Goal: Task Accomplishment & Management: Use online tool/utility

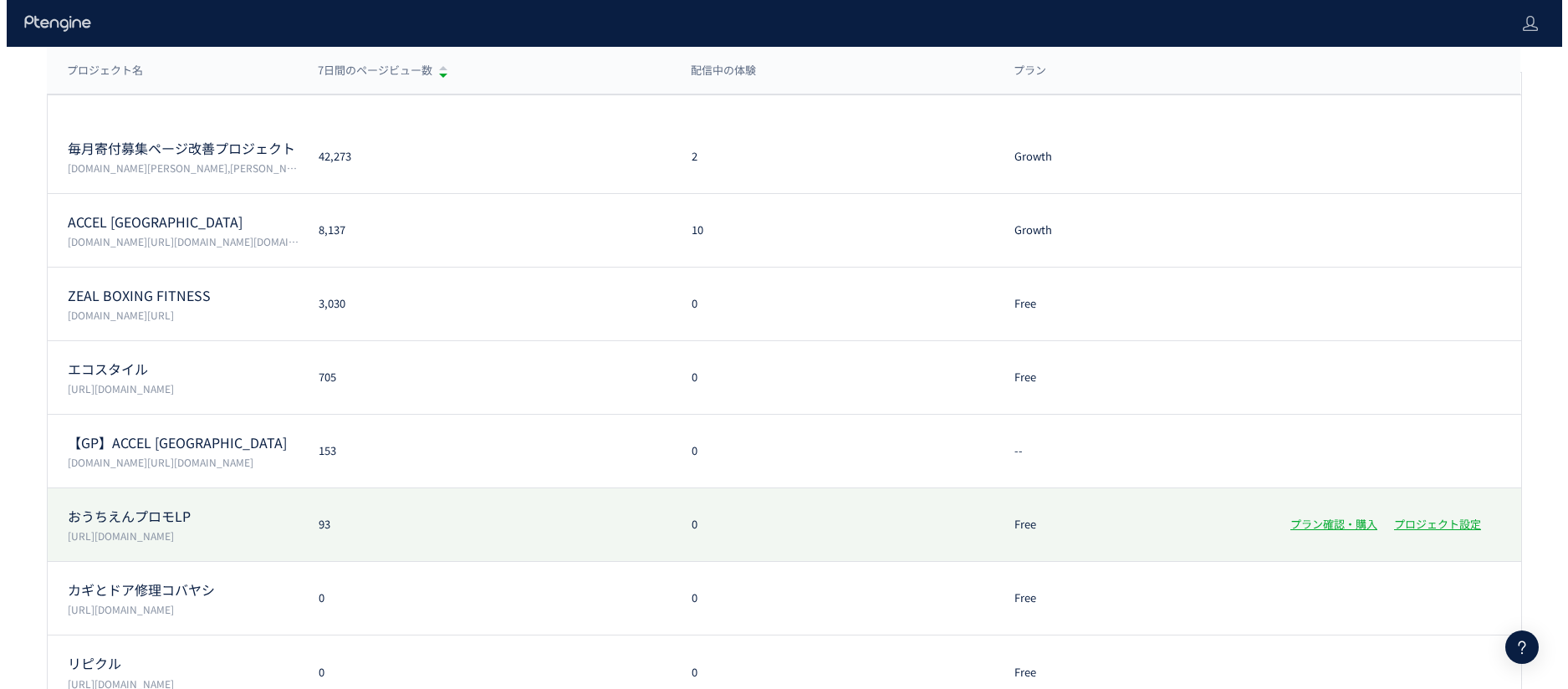
scroll to position [184, 0]
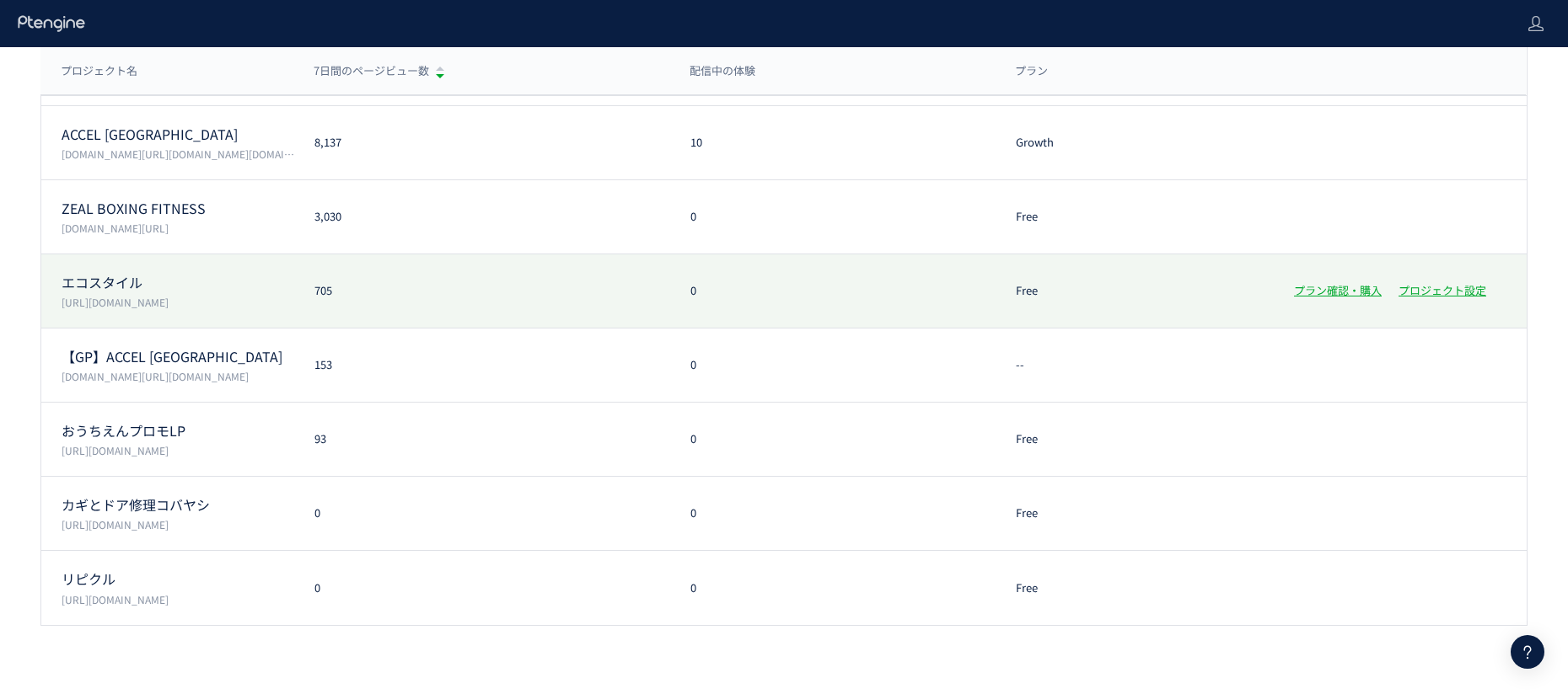
click at [459, 301] on div "エコスタイル [URL][DOMAIN_NAME] 705 0 Free プラン確認・購入 プロジェクト設定" at bounding box center [784, 292] width 1485 height 75
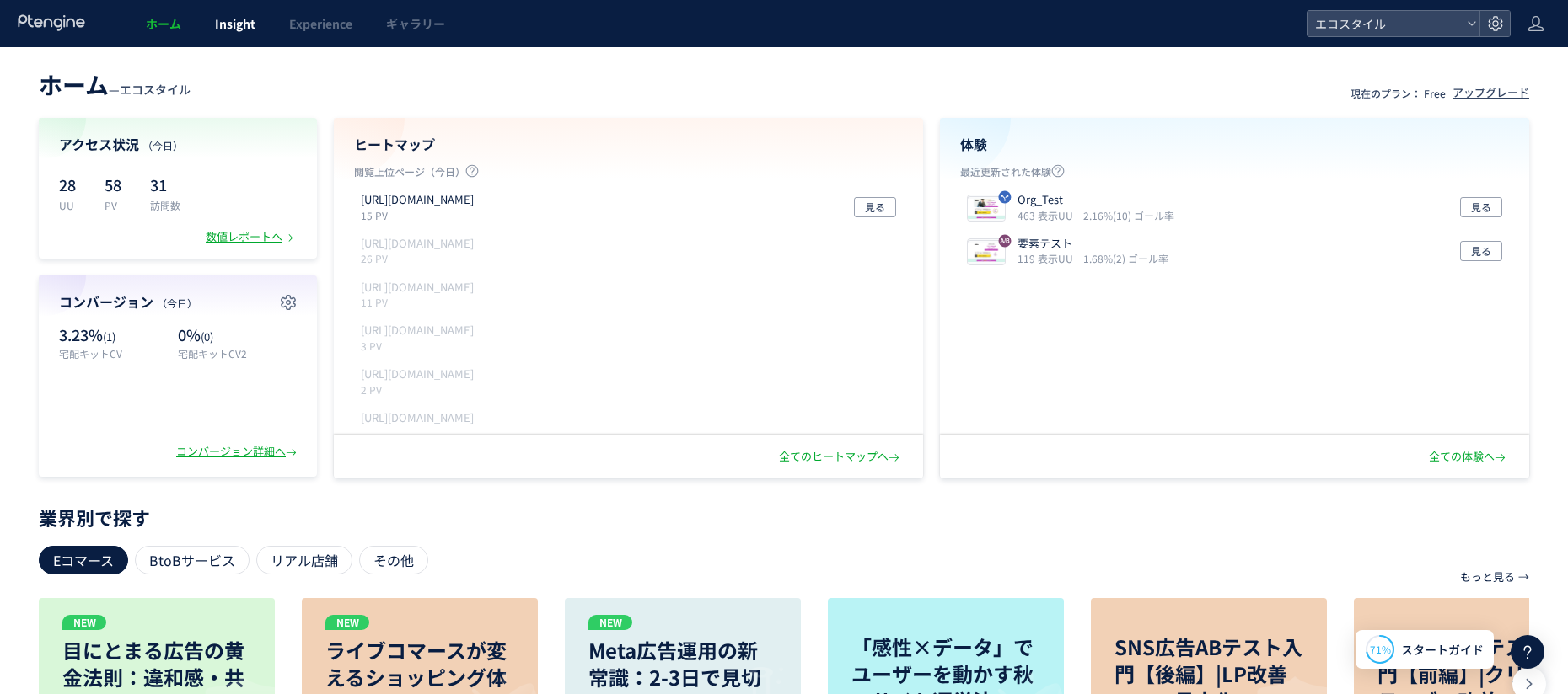
click at [226, 37] on link "Insight" at bounding box center [236, 23] width 75 height 47
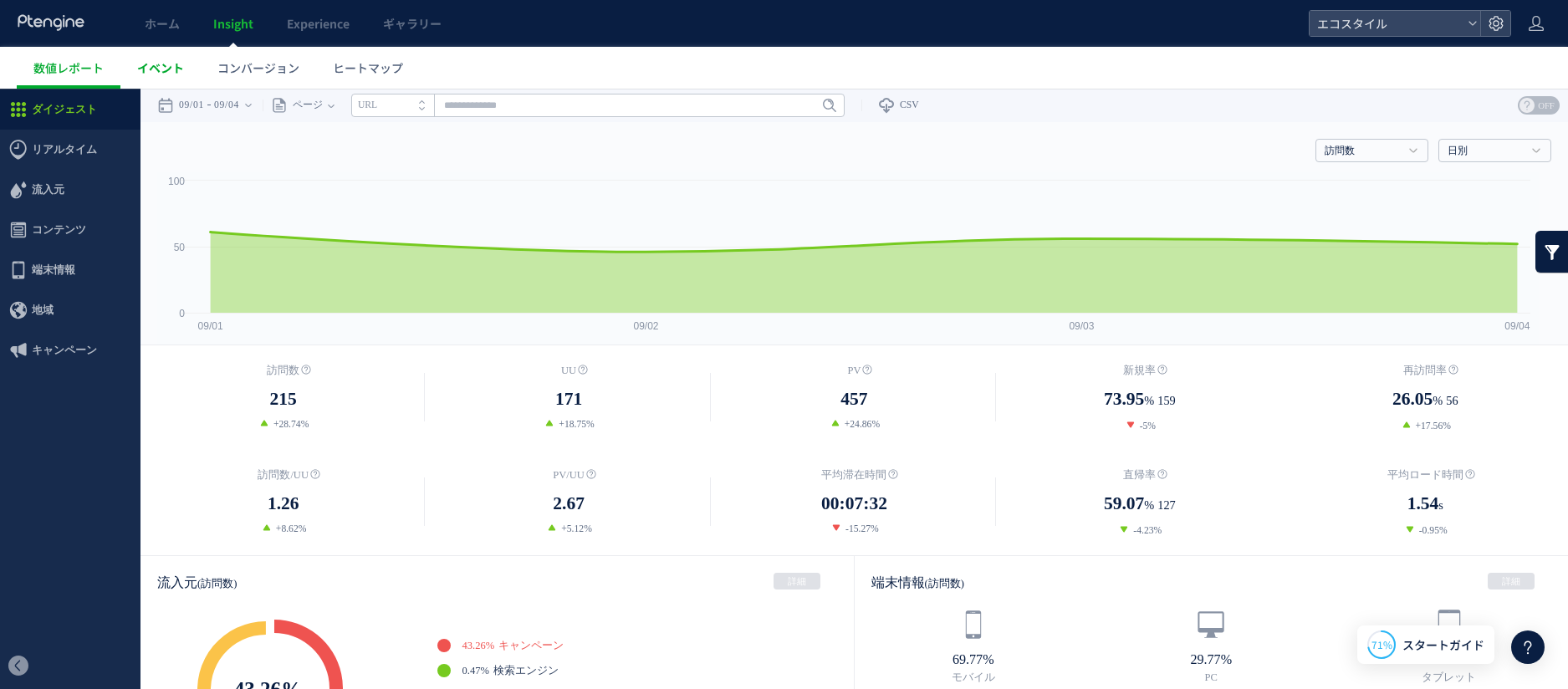
click at [181, 71] on span "イベント" at bounding box center [160, 67] width 46 height 16
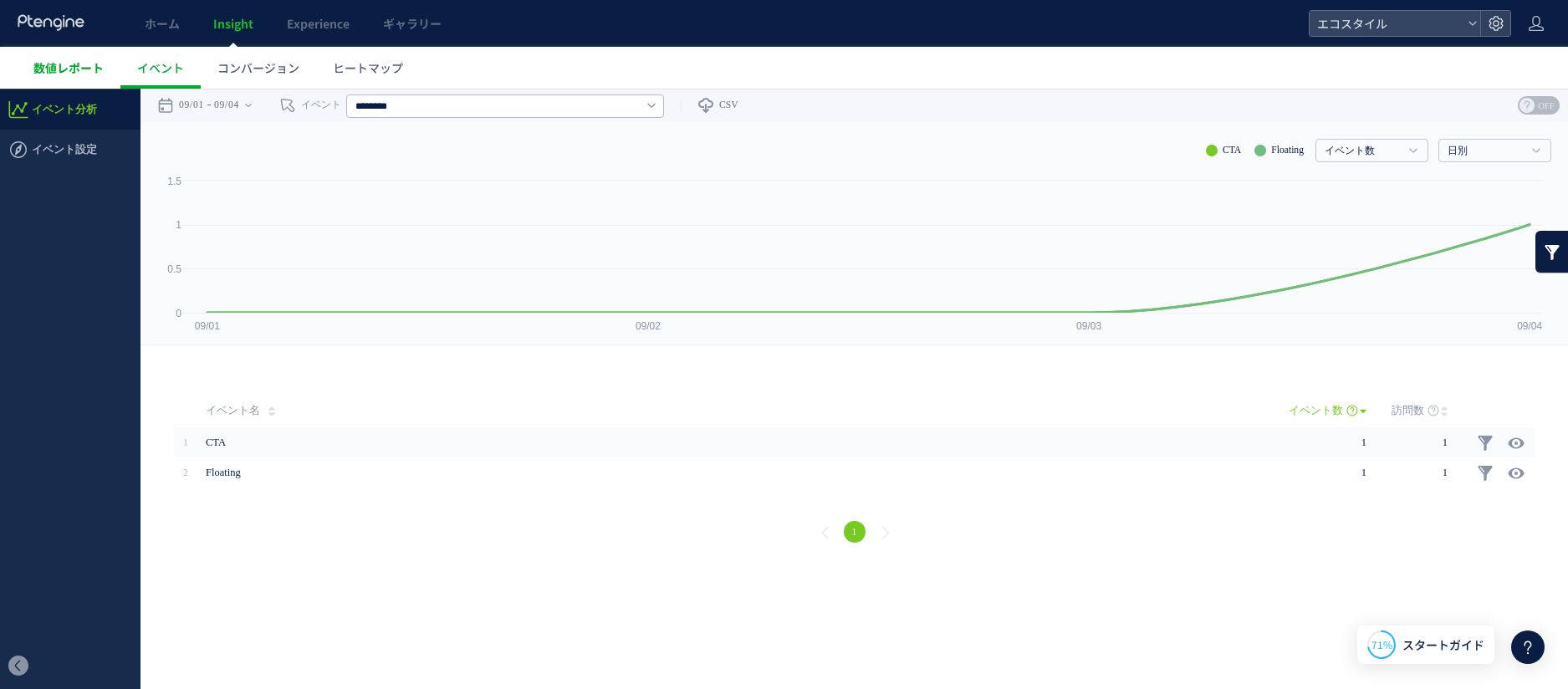
click at [72, 66] on span "数値レポート" at bounding box center [69, 67] width 71 height 16
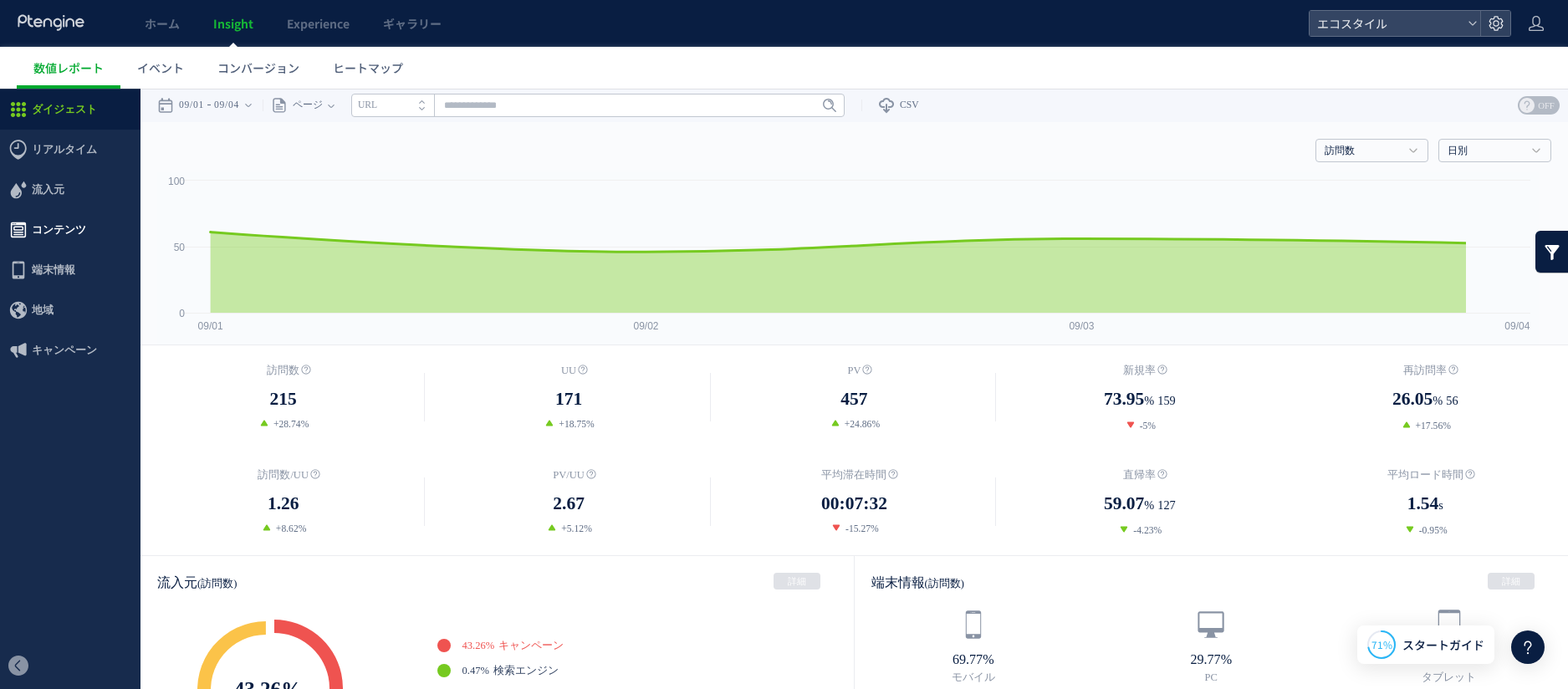
click at [46, 225] on span "コンテンツ" at bounding box center [58, 230] width 54 height 40
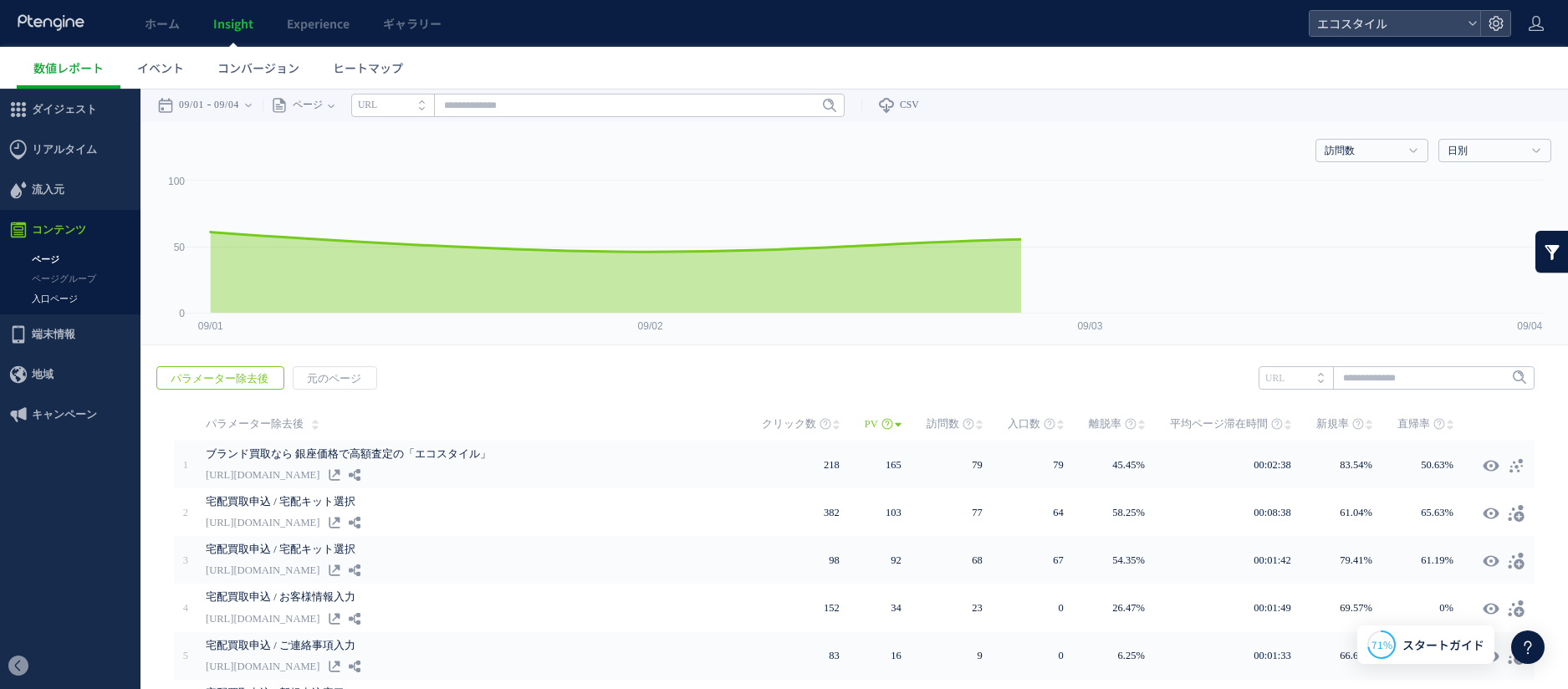
click at [46, 301] on link "入口ページ" at bounding box center [70, 298] width 140 height 19
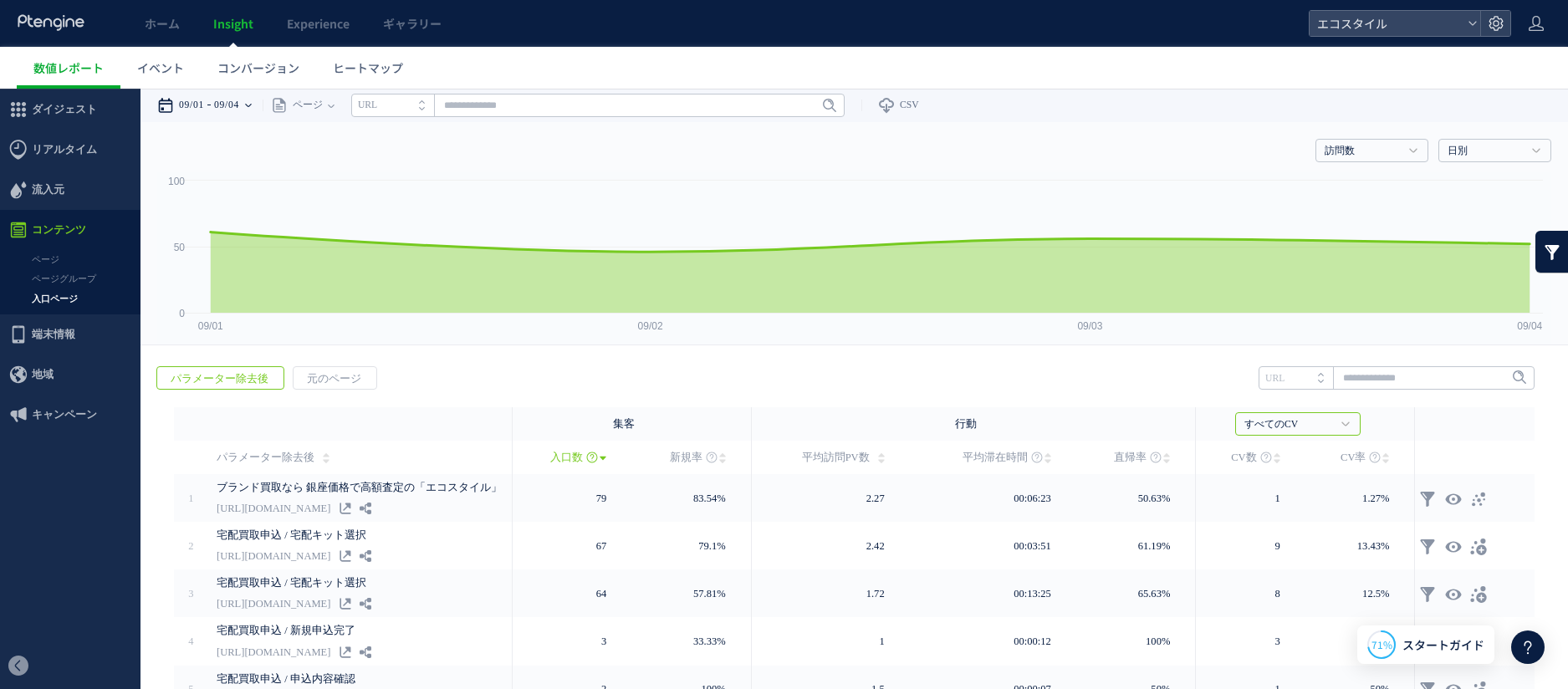
click at [229, 114] on time "09/04" at bounding box center [226, 105] width 25 height 34
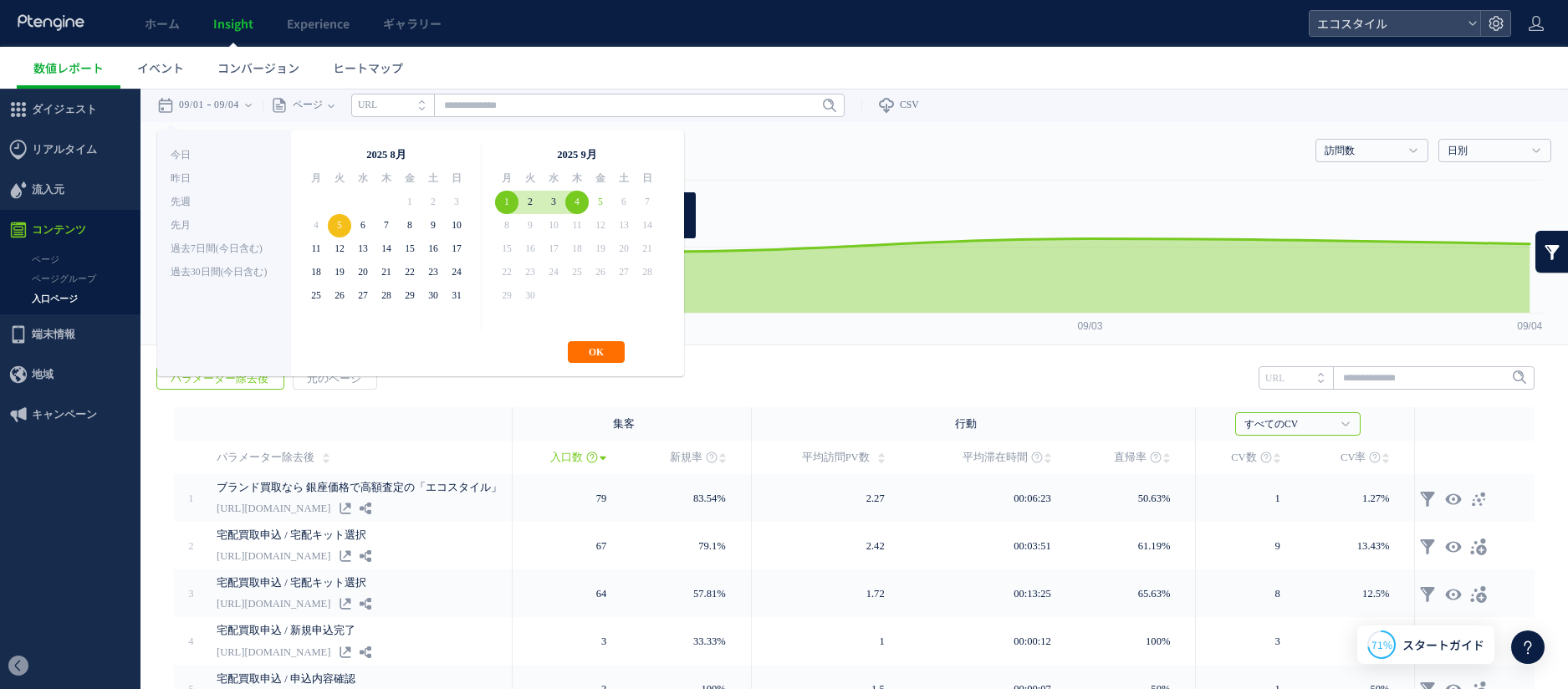
click at [795, 218] on rect at bounding box center [854, 258] width 1394 height 172
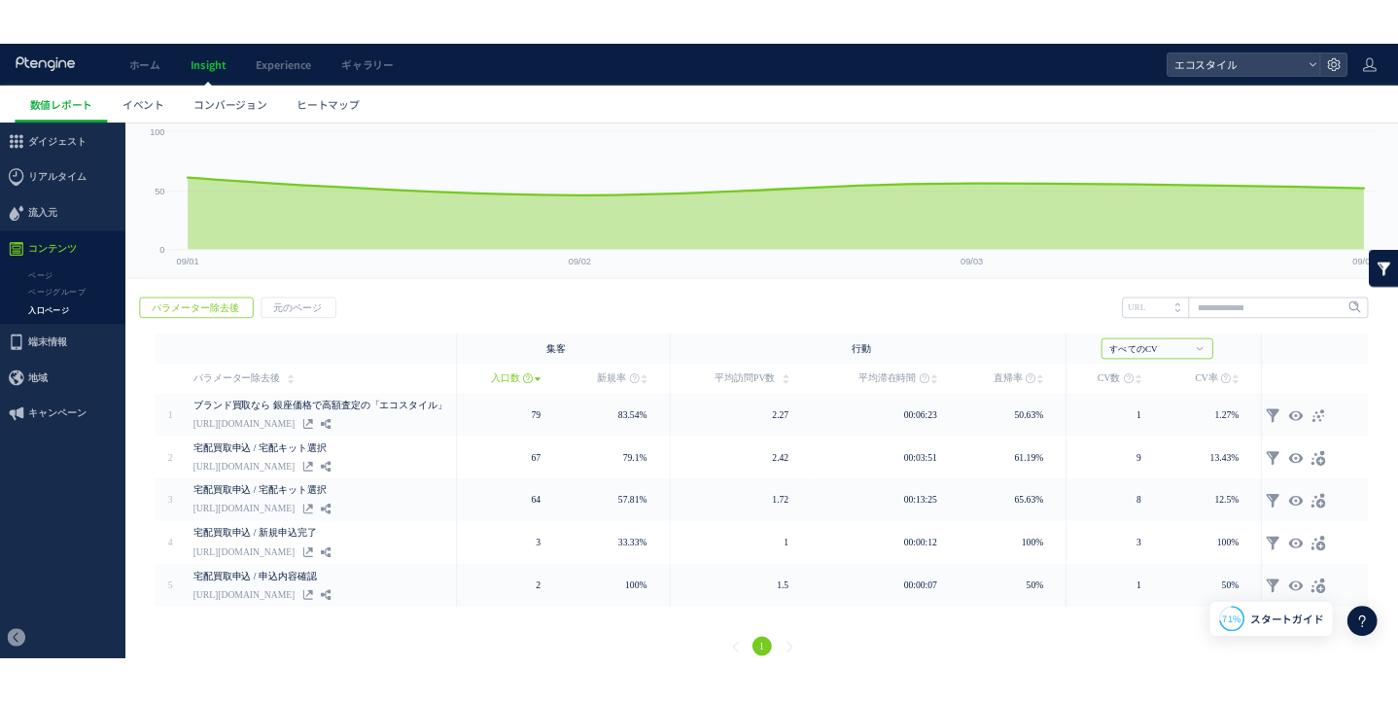
scroll to position [114, 0]
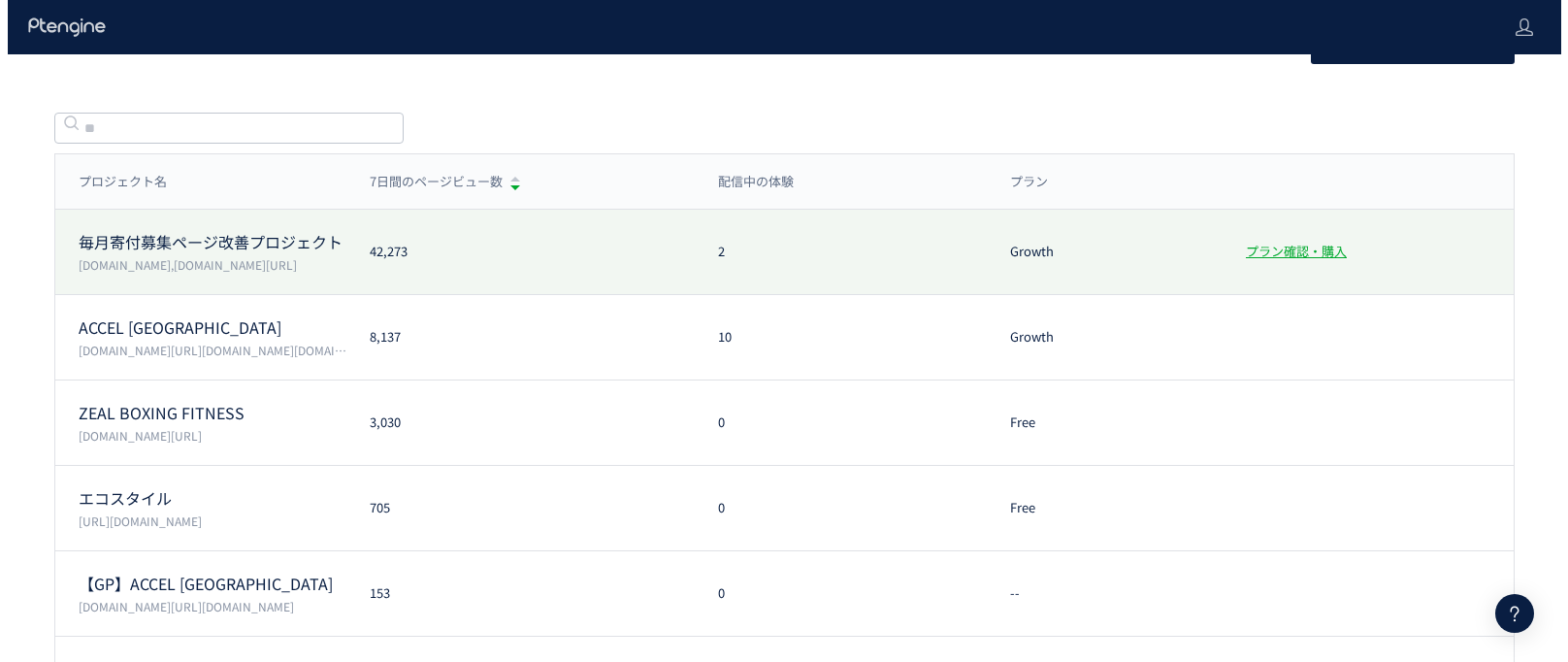
scroll to position [90, 0]
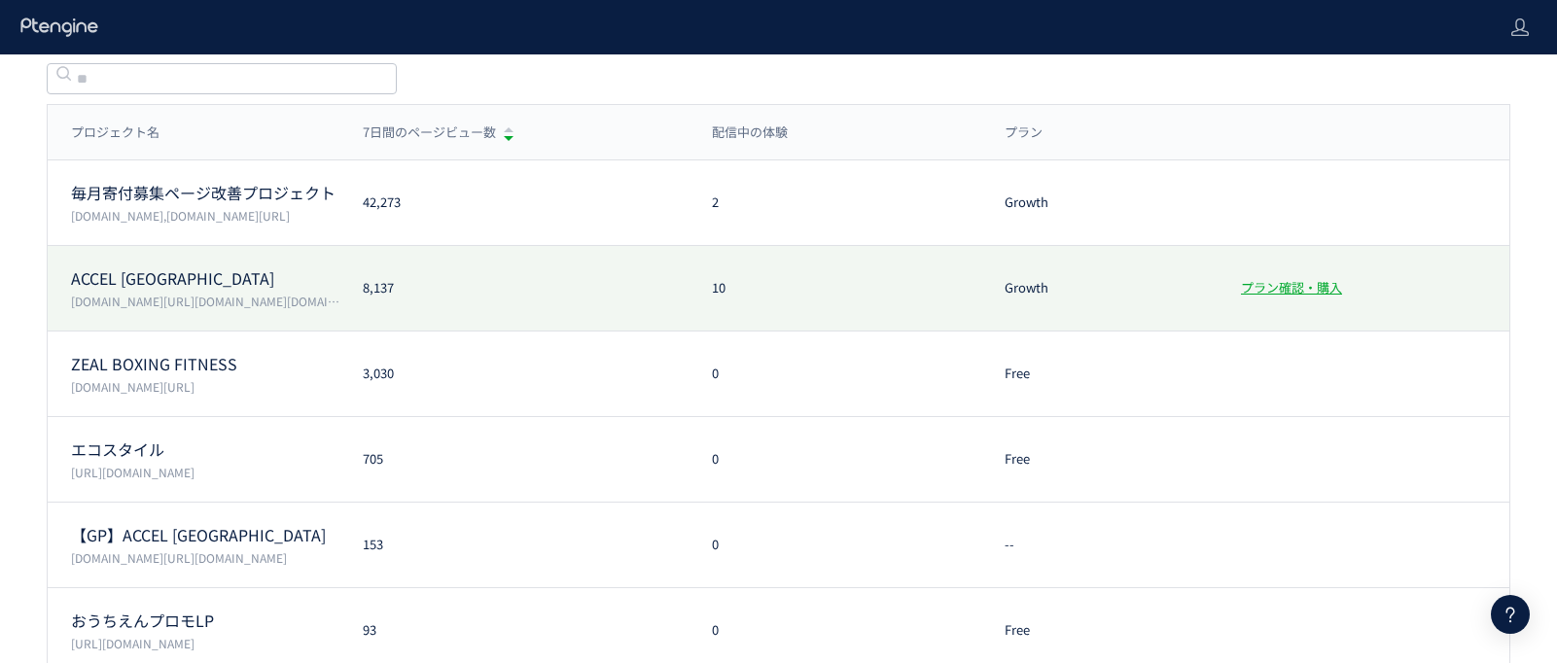
click at [442, 299] on div "ACCEL JAPAN accel-japan.com/,secure-link.jp/,trendfocus-media.com 8,137 10 Grow…" at bounding box center [779, 289] width 1462 height 86
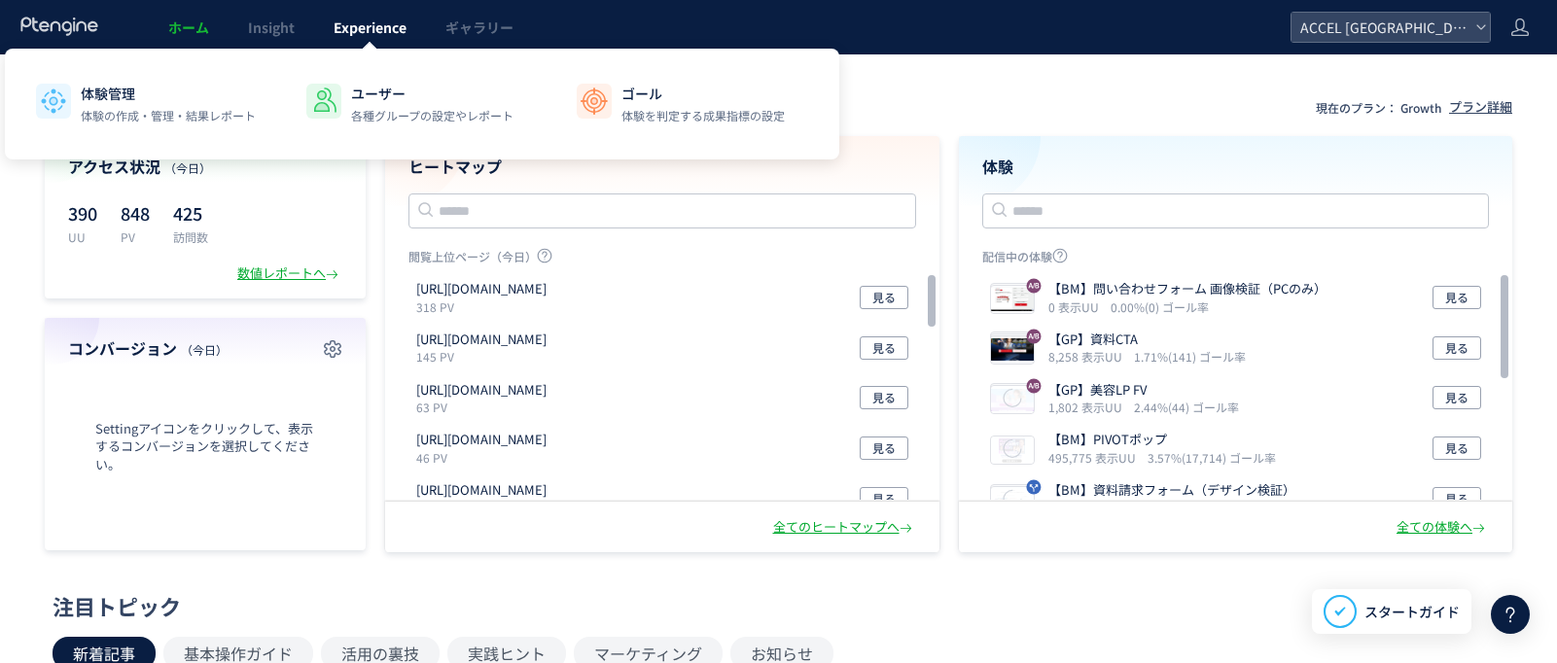
click at [363, 37] on link "Experience" at bounding box center [370, 27] width 112 height 54
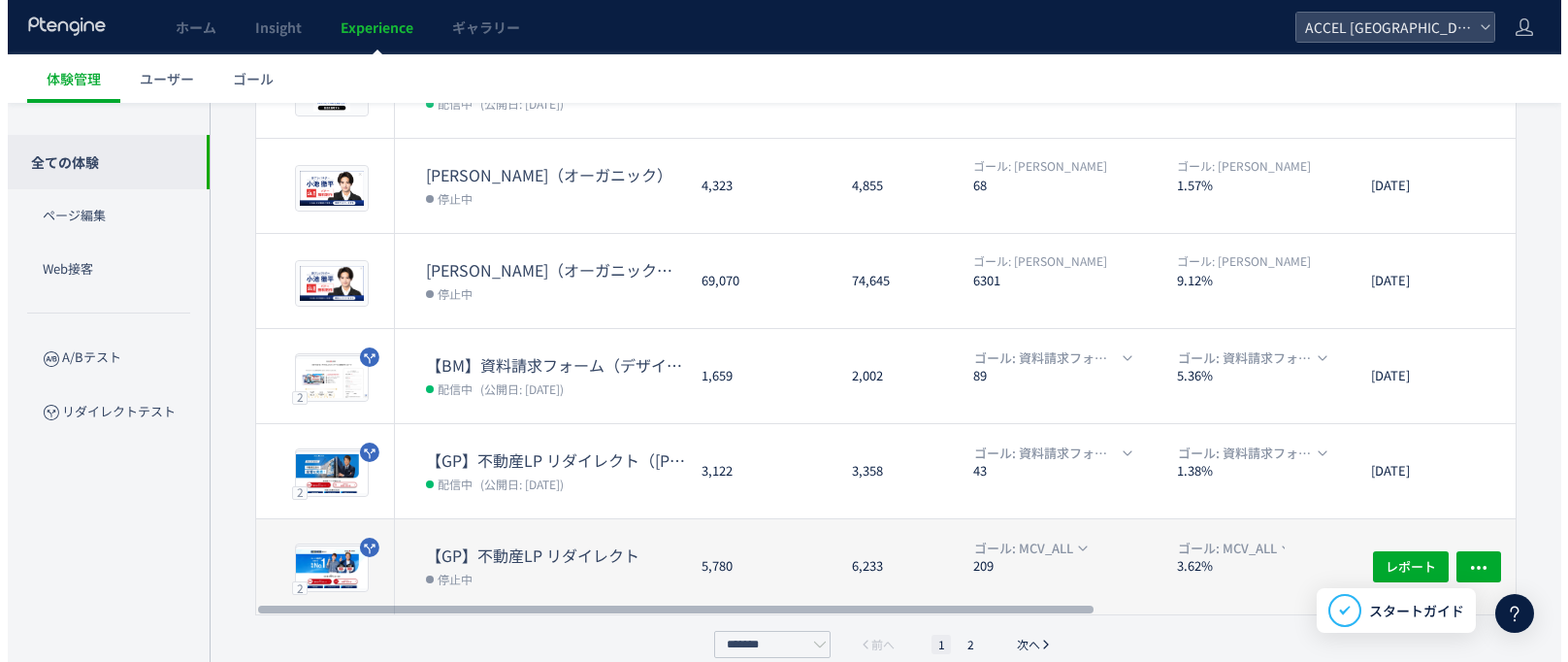
scroll to position [655, 0]
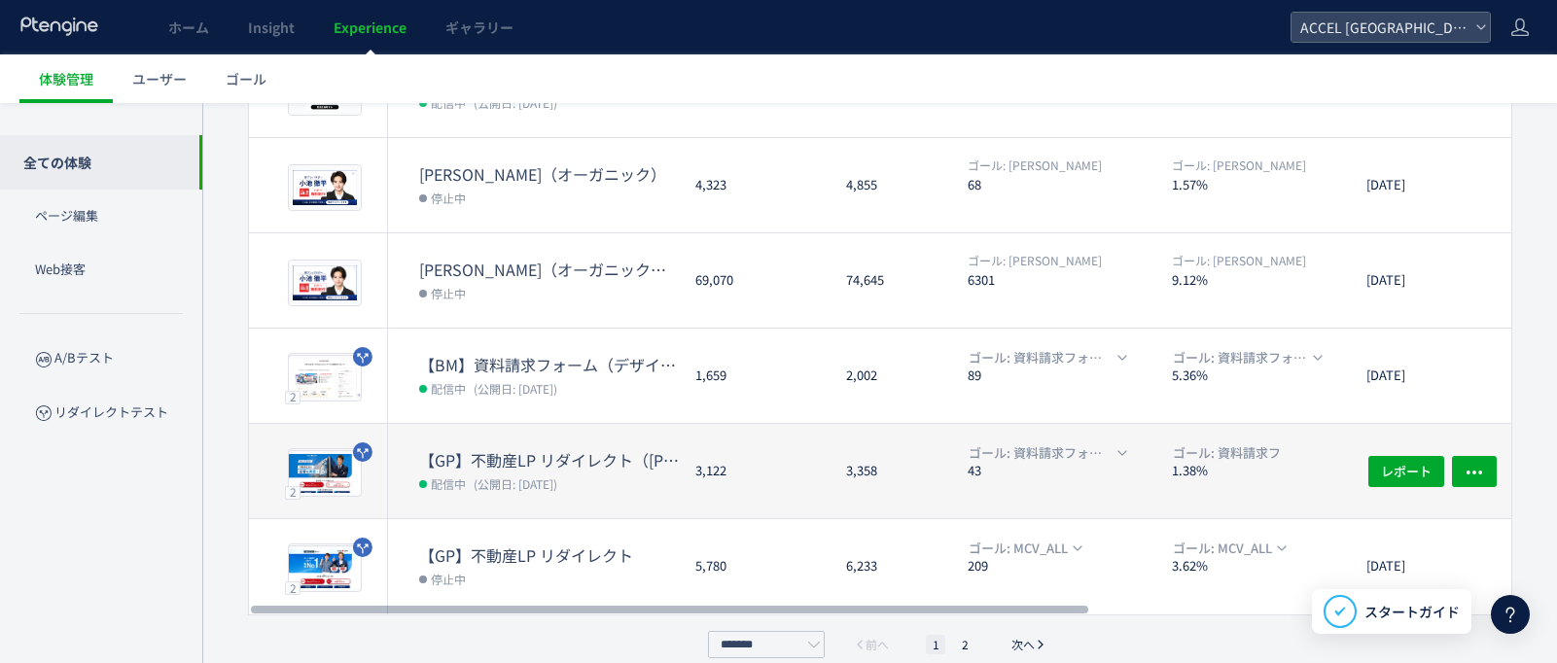
click at [592, 503] on dl "【GP】不動産LP リダイレクト（長嶋一茂） 配信中 (公開日: 2025/07/14)" at bounding box center [549, 483] width 261 height 69
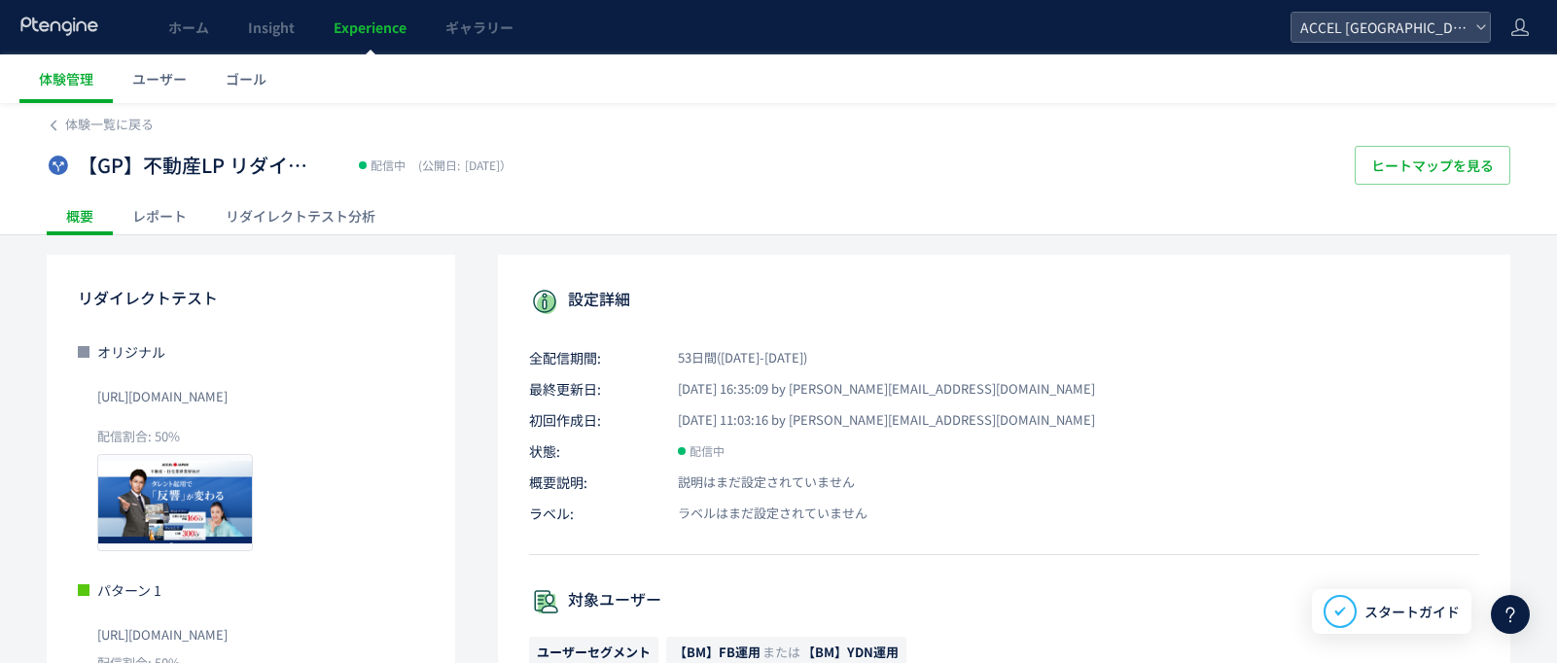
click at [341, 206] on div "リダイレクトテスト分析" at bounding box center [300, 215] width 189 height 39
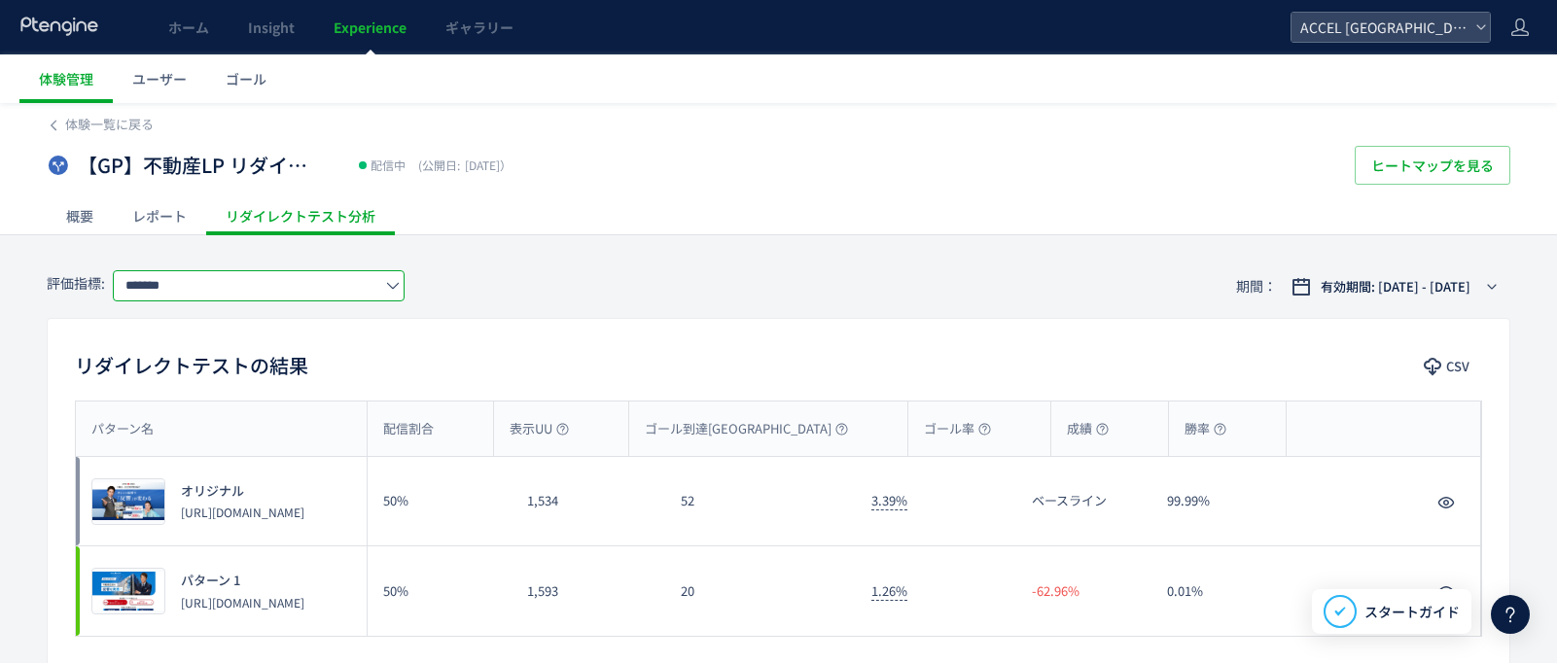
click at [225, 279] on input "*******" at bounding box center [259, 285] width 292 height 31
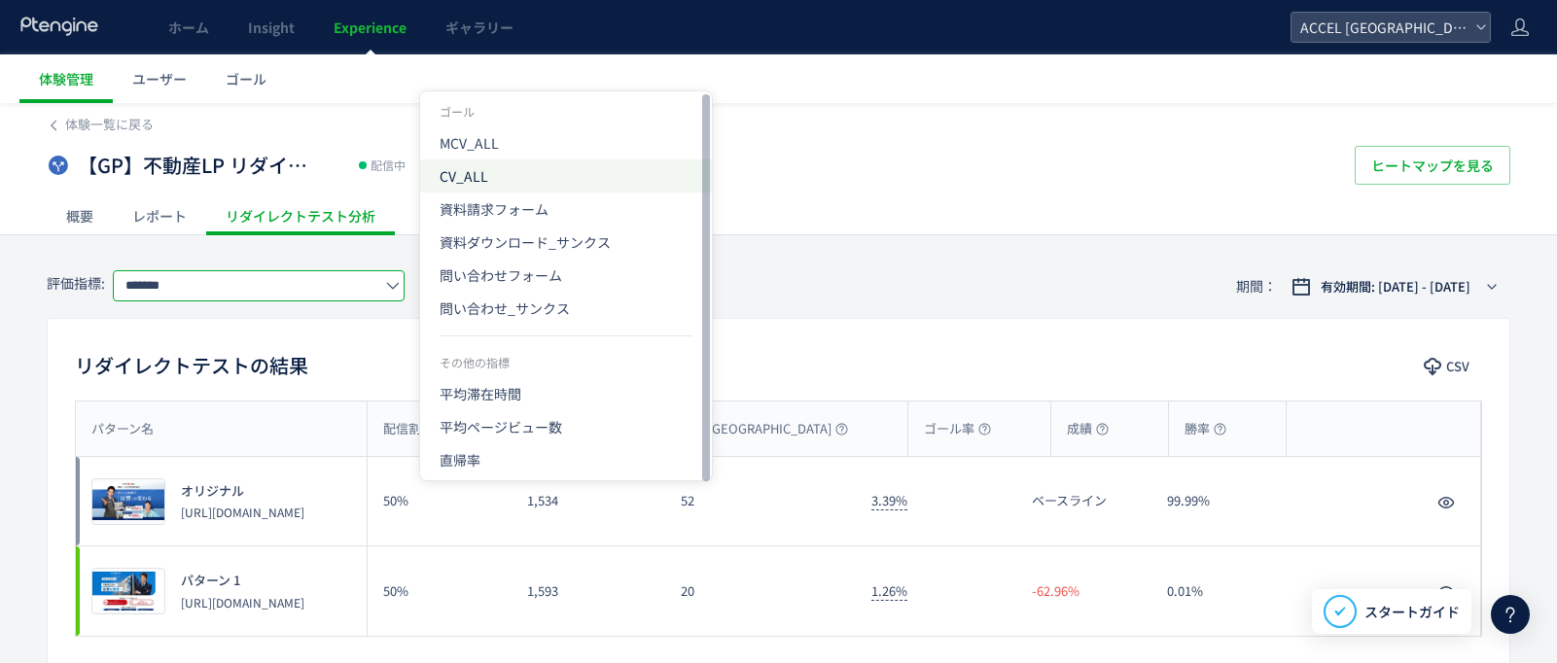
click at [450, 179] on span "CV_ALL" at bounding box center [566, 175] width 253 height 33
type input "******"
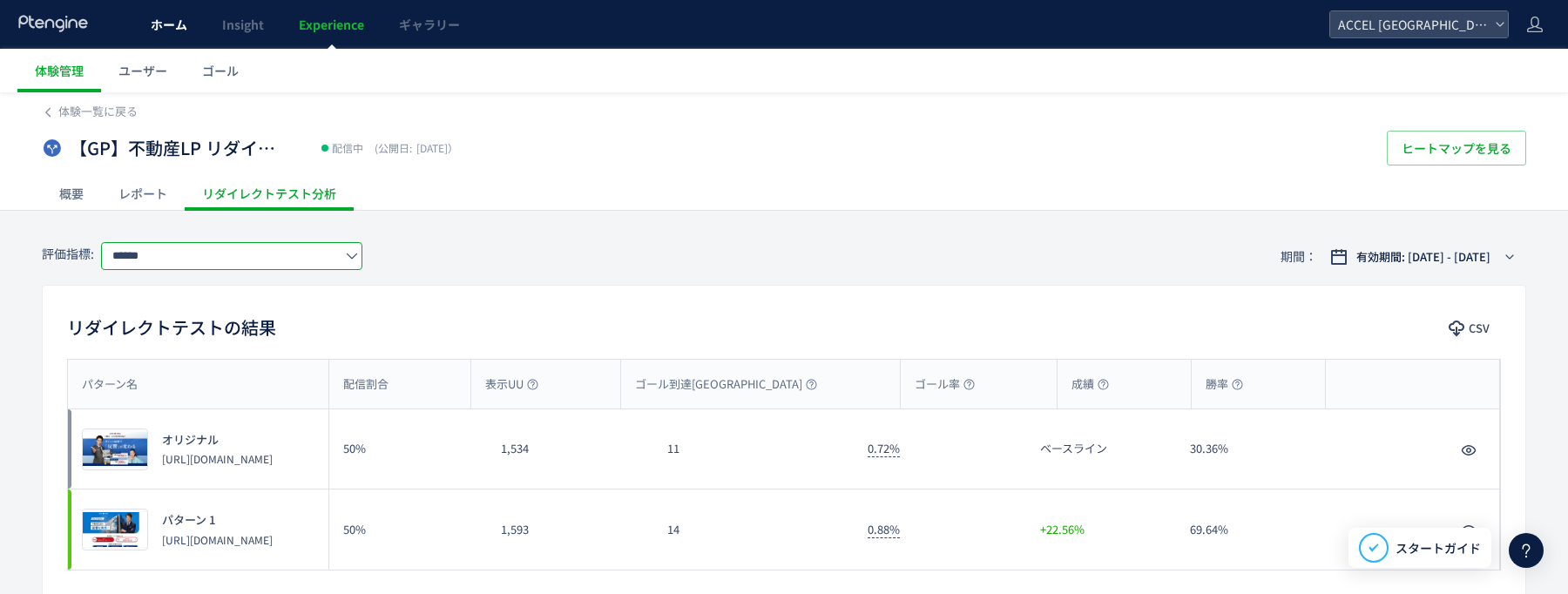
click at [174, 16] on span "ホーム" at bounding box center [168, 24] width 37 height 17
